Goal: Find specific page/section: Find specific page/section

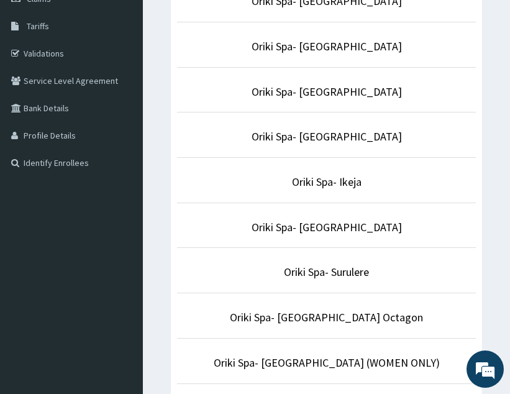
scroll to position [196, 0]
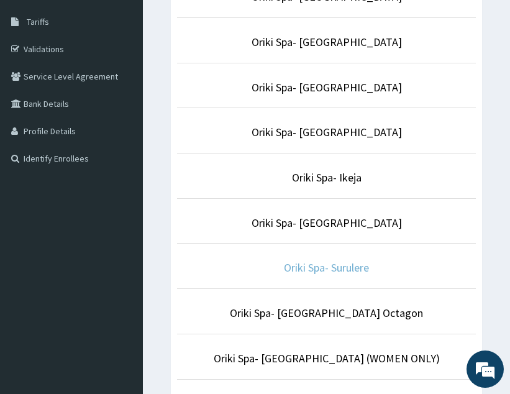
click at [335, 271] on link "Oriki Spa- Surulere" at bounding box center [326, 267] width 85 height 14
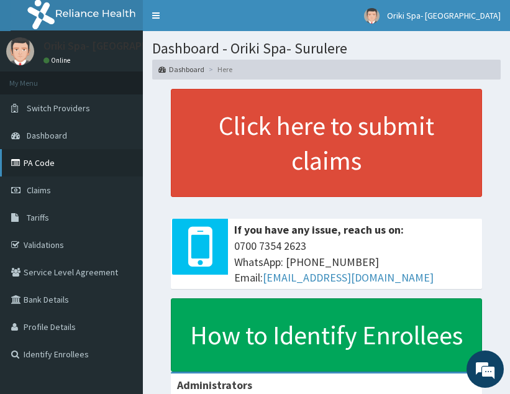
click at [40, 161] on link "PA Code" at bounding box center [71, 162] width 143 height 27
click at [52, 165] on link "PA Code" at bounding box center [71, 162] width 143 height 27
